Goal: Task Accomplishment & Management: Manage account settings

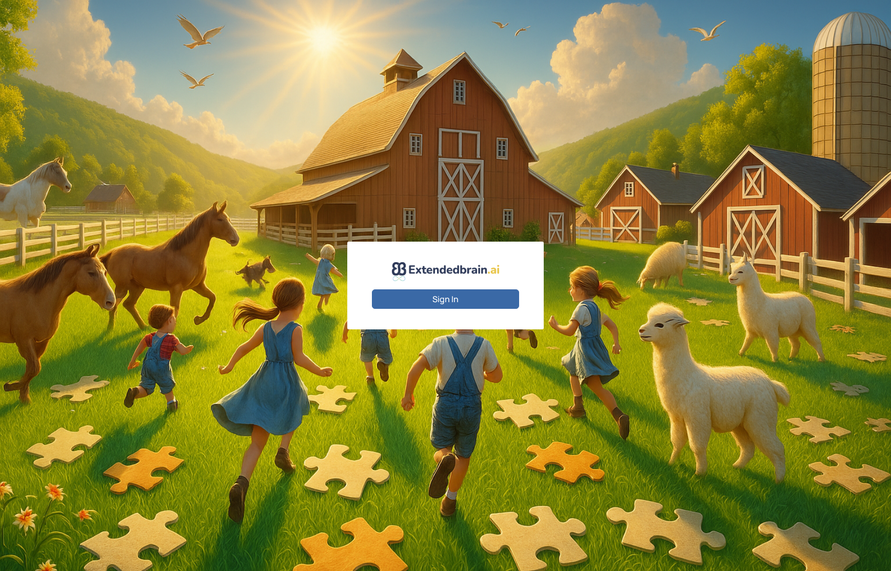
click at [427, 293] on button "Sign In" at bounding box center [445, 298] width 147 height 19
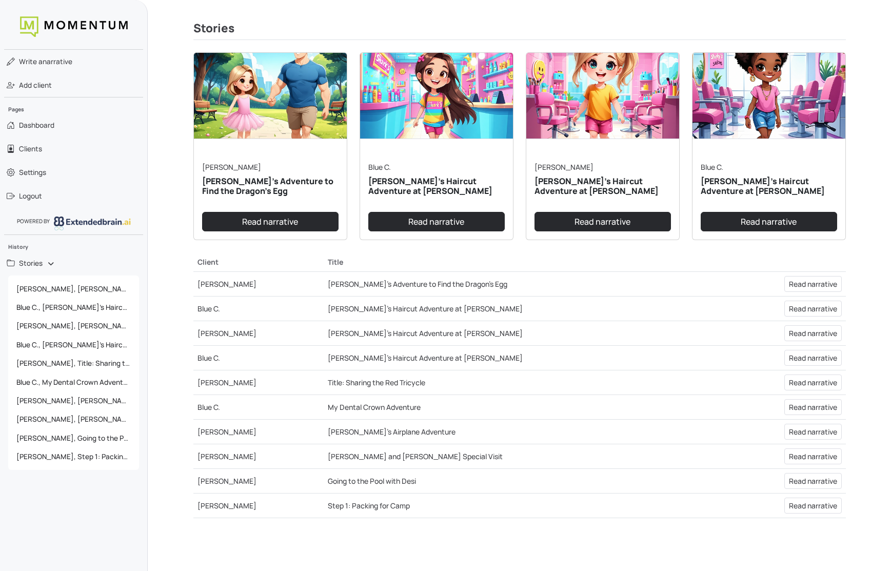
scroll to position [243, 0]
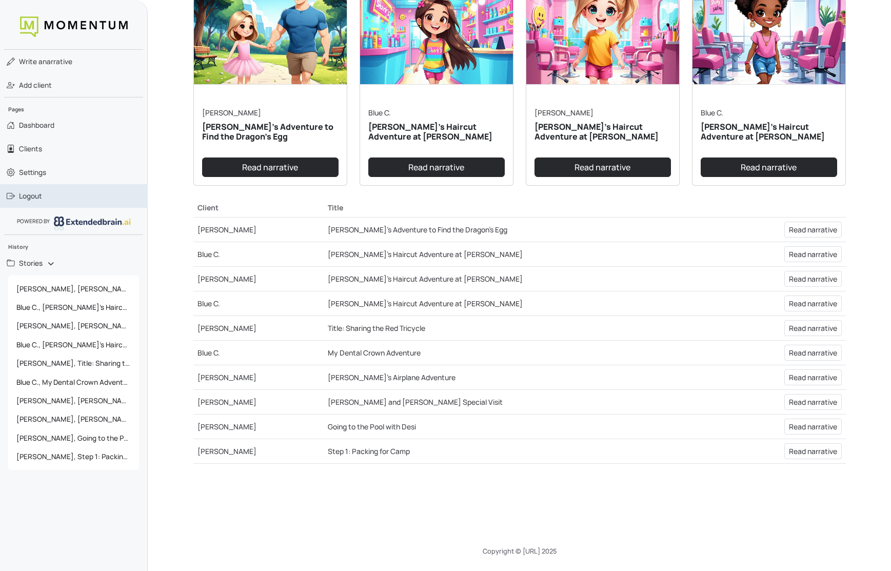
click at [46, 199] on link "Logout" at bounding box center [74, 196] width 148 height 24
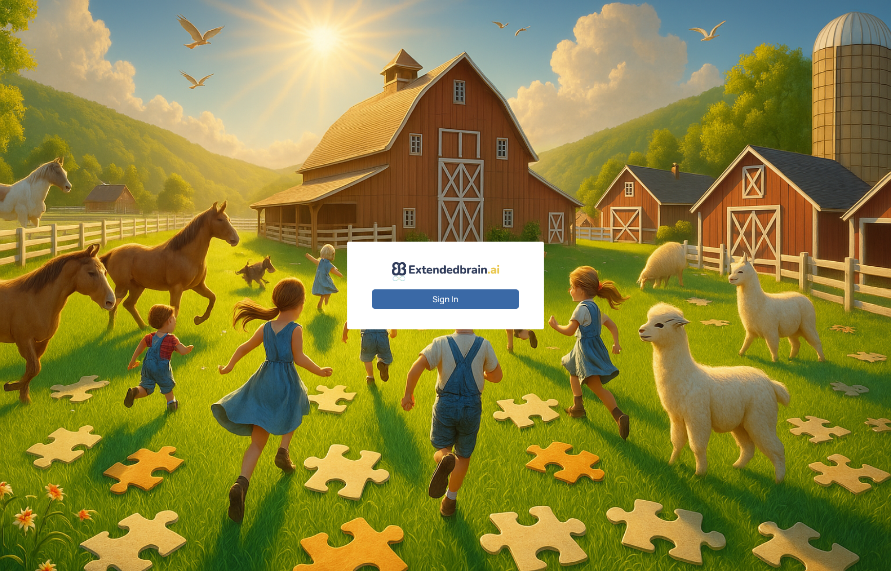
click at [263, 260] on div "Sign In" at bounding box center [445, 285] width 891 height 571
